Goal: Navigation & Orientation: Find specific page/section

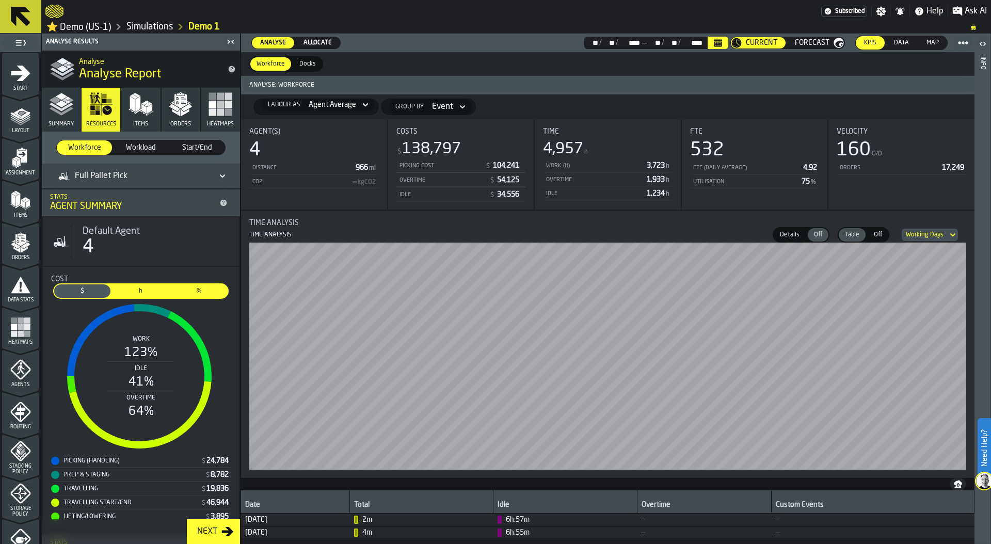
scroll to position [216, 0]
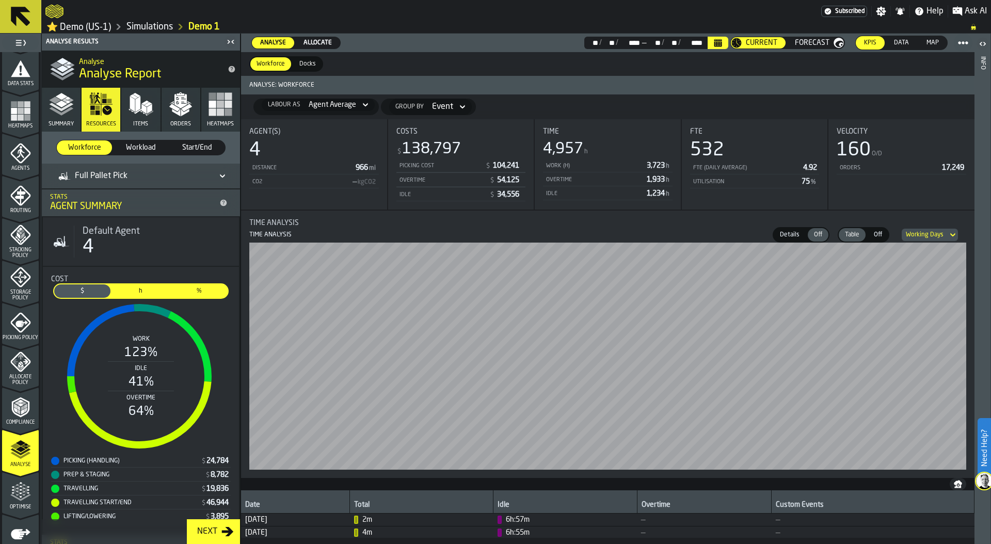
click at [148, 26] on link "Simulations" at bounding box center [149, 26] width 46 height 11
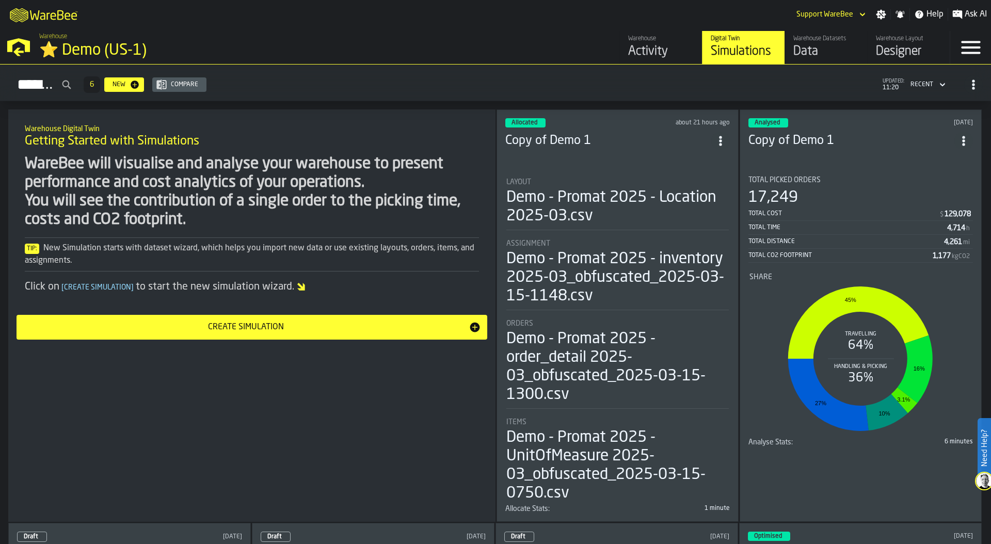
click at [664, 51] on div "Activity" at bounding box center [661, 51] width 66 height 17
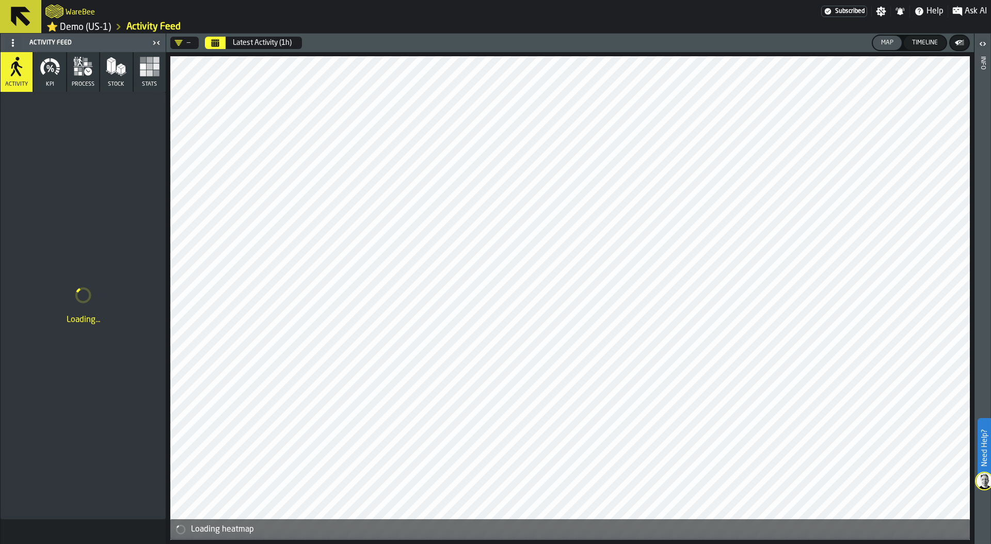
click at [147, 76] on rect "button" at bounding box center [150, 73] width 6 height 6
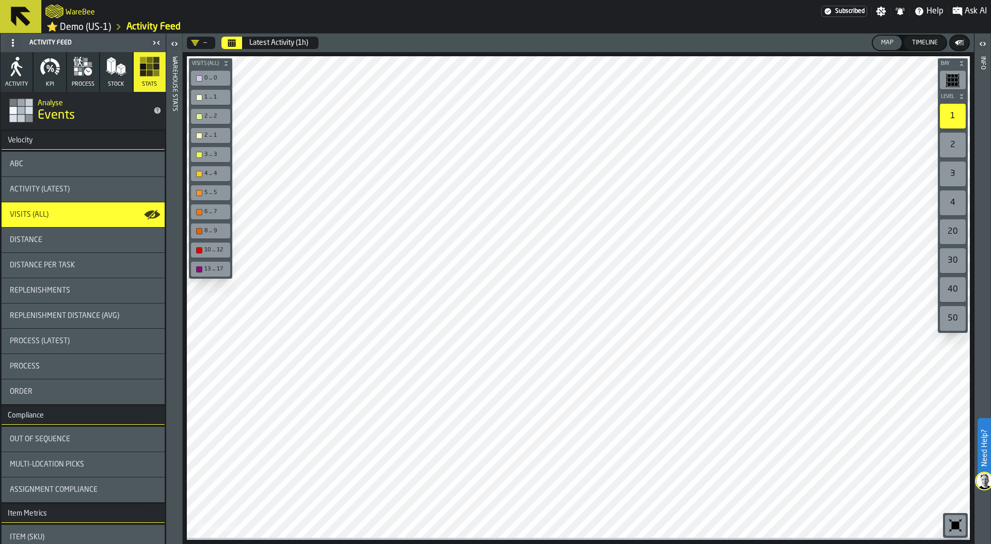
click at [96, 26] on link "⭐ Demo (US-1)" at bounding box center [78, 27] width 64 height 12
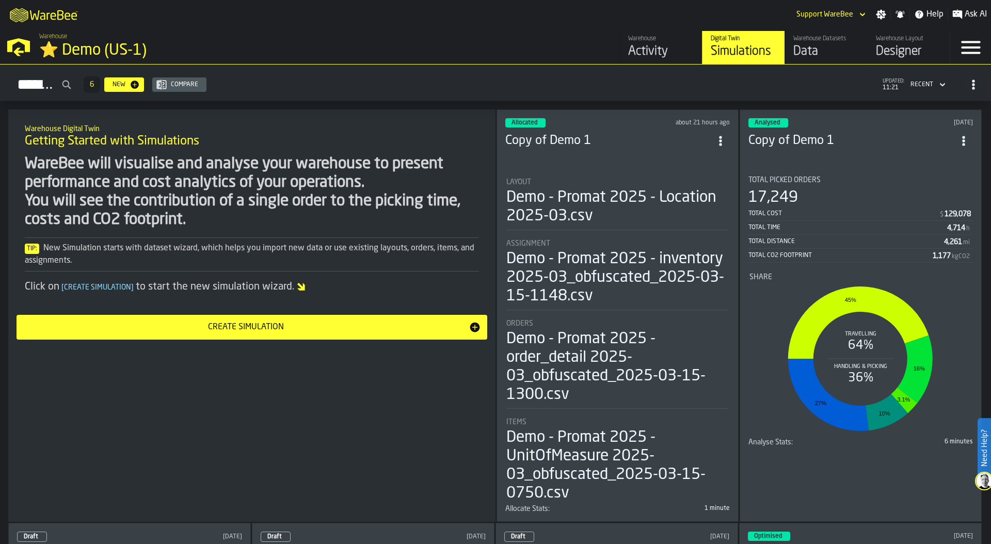
click at [489, 16] on div "M A K I N G W A R E H O U S E S M O R E EF F I C I E N T Support WareBee Settin…" at bounding box center [495, 14] width 991 height 29
click at [797, 76] on div "Simulations 6 New Compare updated: 11:25 Recent" at bounding box center [495, 85] width 974 height 24
click at [807, 63] on link "Warehouse Datasets Data" at bounding box center [825, 47] width 83 height 33
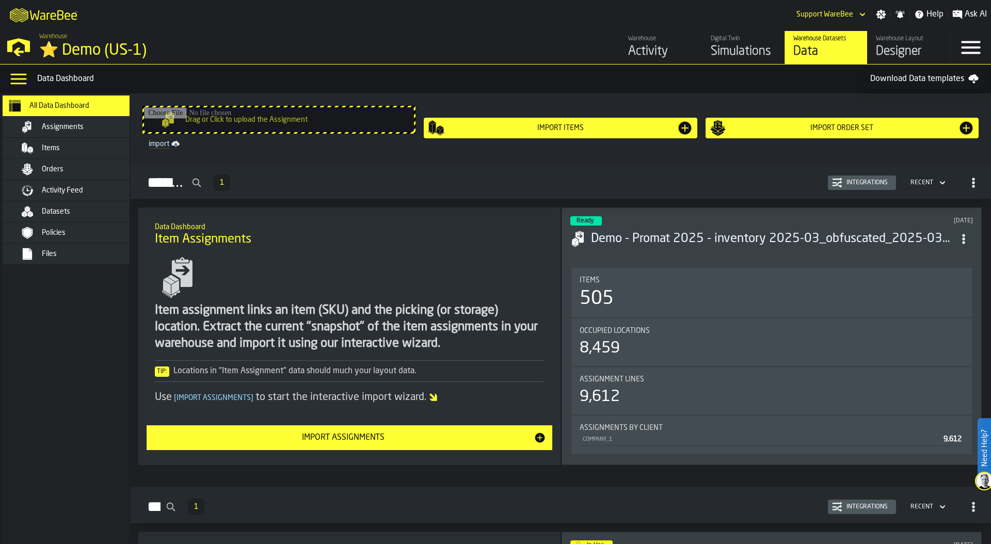
click at [73, 167] on div "Orders" at bounding box center [92, 169] width 101 height 8
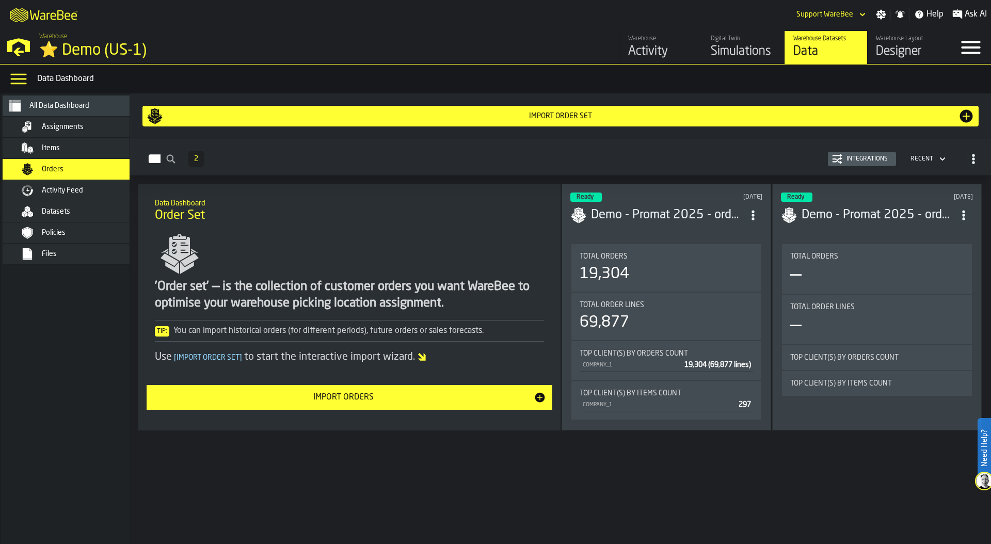
click at [703, 243] on li "Total Orders 19,304 Total Order Lines 69,877 Top client(s) by Orders count COMP…" at bounding box center [666, 331] width 192 height 177
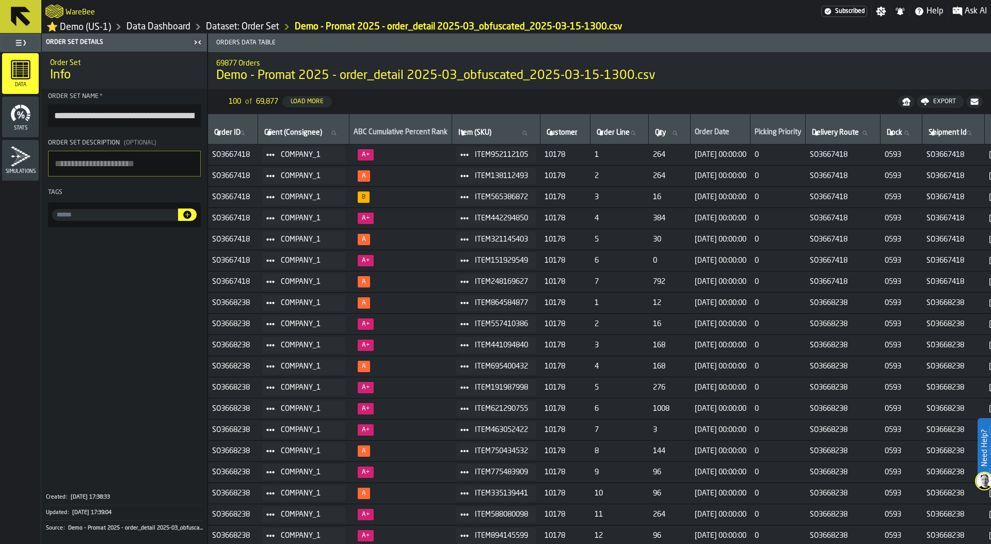
click at [242, 26] on link "Dataset: Order Set" at bounding box center [242, 26] width 73 height 11
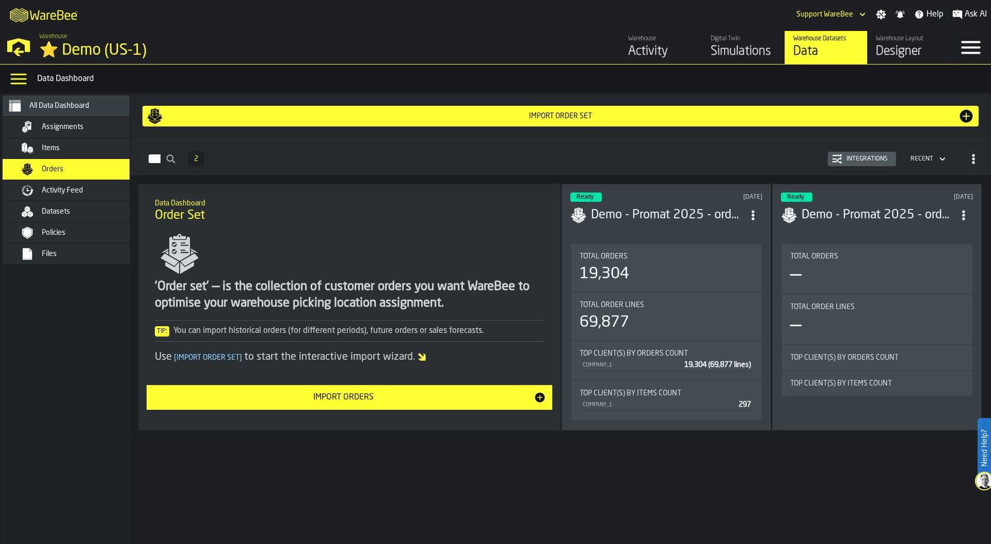
click at [74, 191] on span "Activity Feed" at bounding box center [62, 190] width 41 height 8
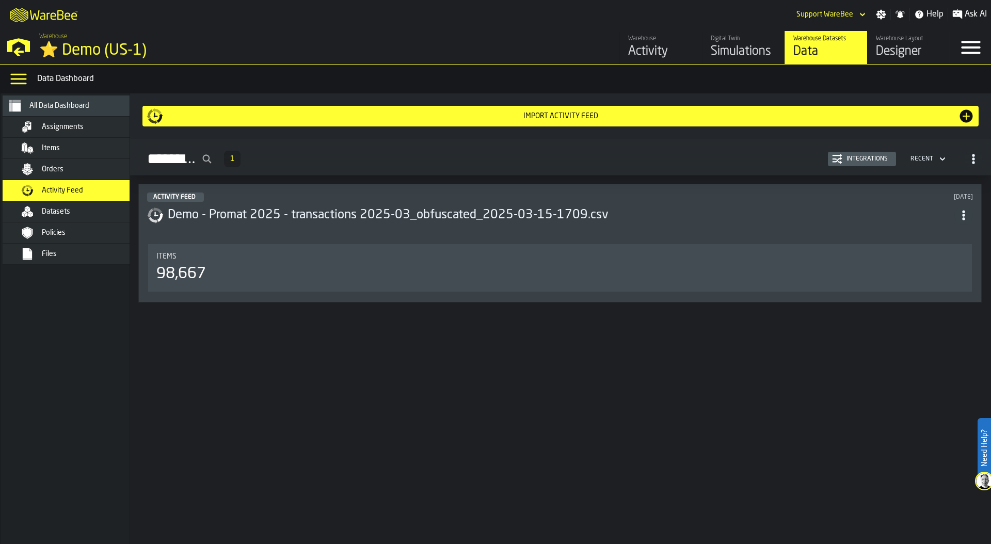
click at [536, 231] on header "Activity Feed [DATE] Demo - Promat 2025 - transactions 2025-03_obfuscated_2025-…" at bounding box center [560, 212] width 826 height 41
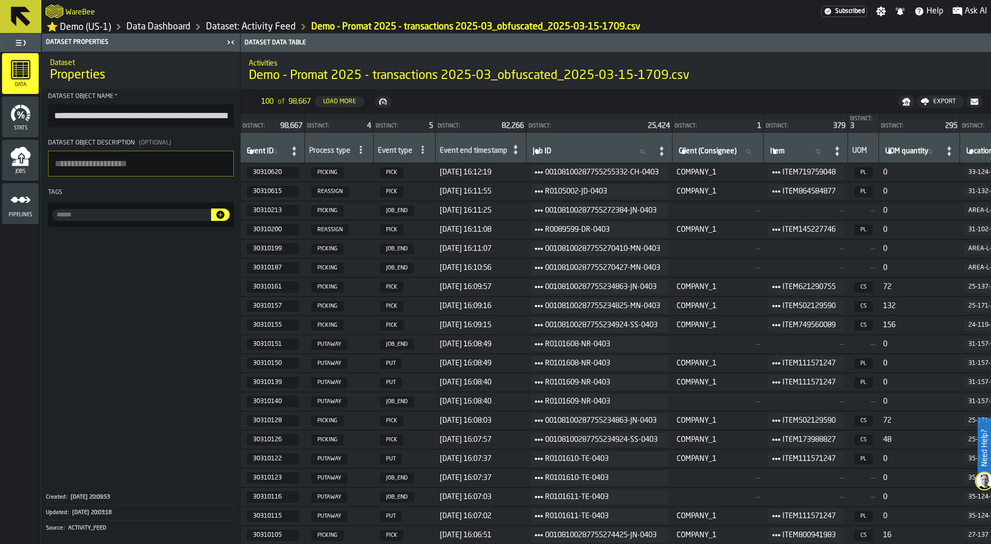
click at [179, 30] on link "Data Dashboard" at bounding box center [158, 26] width 64 height 11
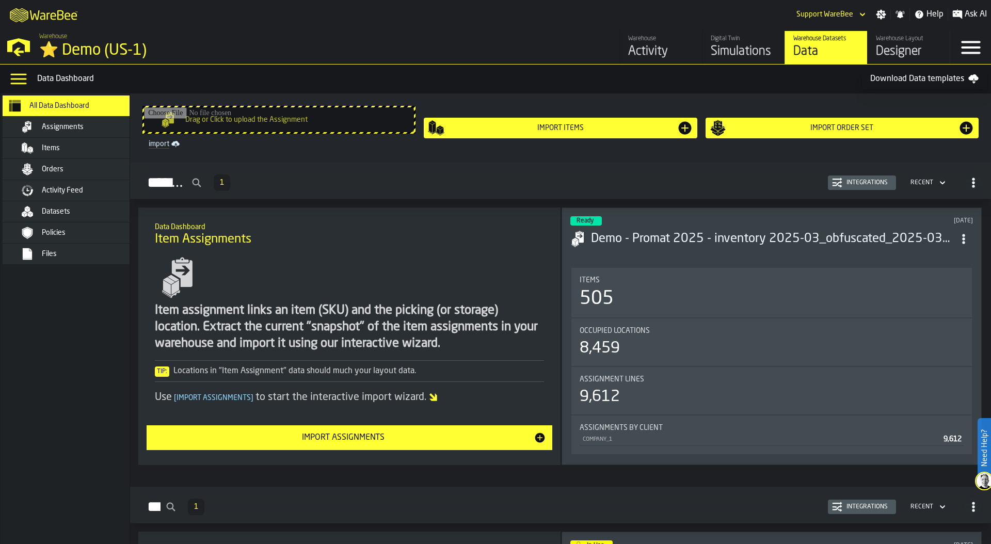
click at [912, 47] on div "Designer" at bounding box center [909, 51] width 66 height 17
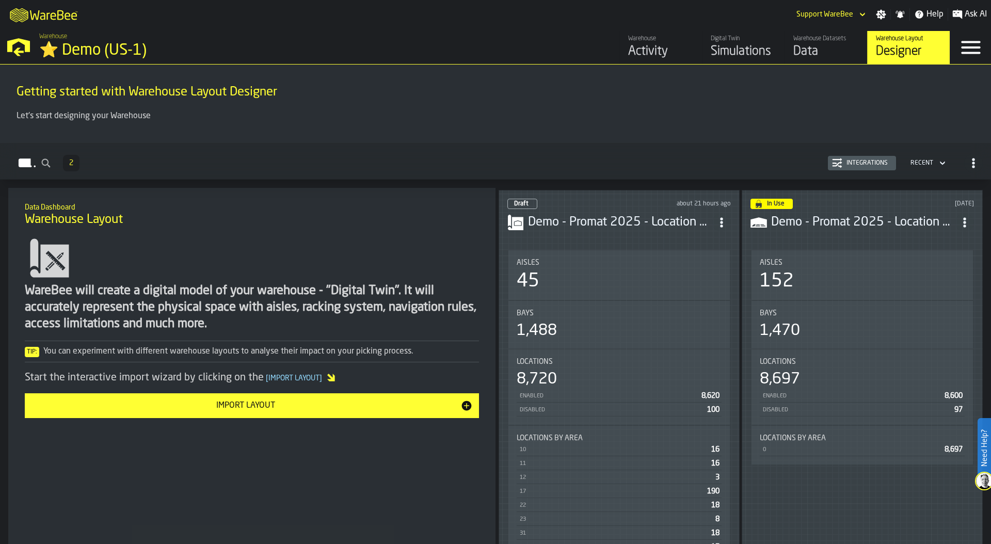
click at [869, 163] on div "Integrations" at bounding box center [867, 162] width 50 height 7
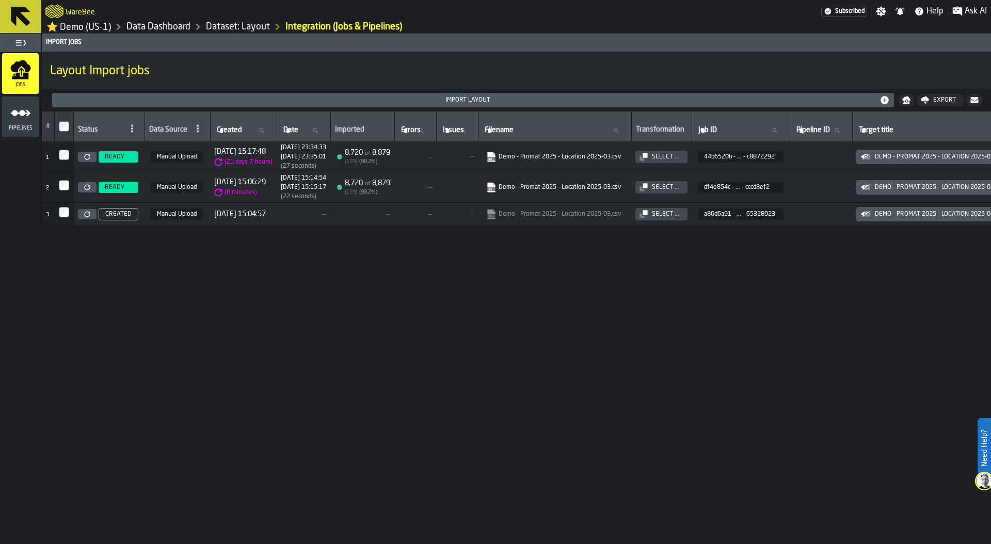
click at [88, 158] on icon at bounding box center [87, 157] width 6 height 6
